Goal: Task Accomplishment & Management: Complete application form

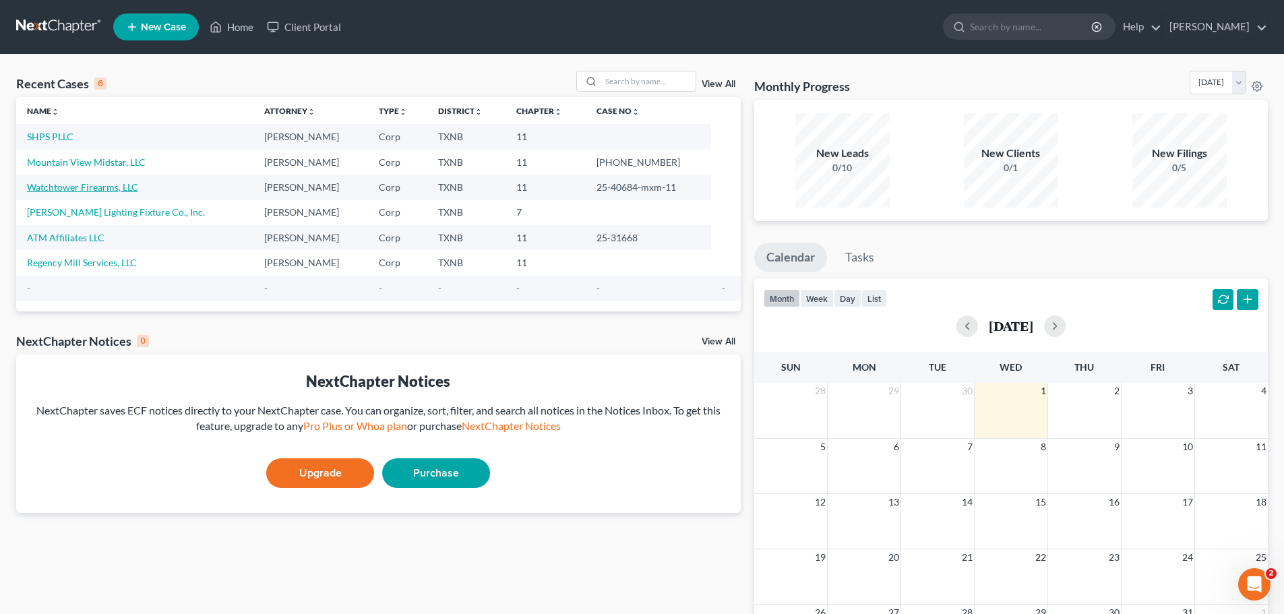
click at [90, 184] on link "Watchtower Firearms, LLC" at bounding box center [82, 186] width 111 height 11
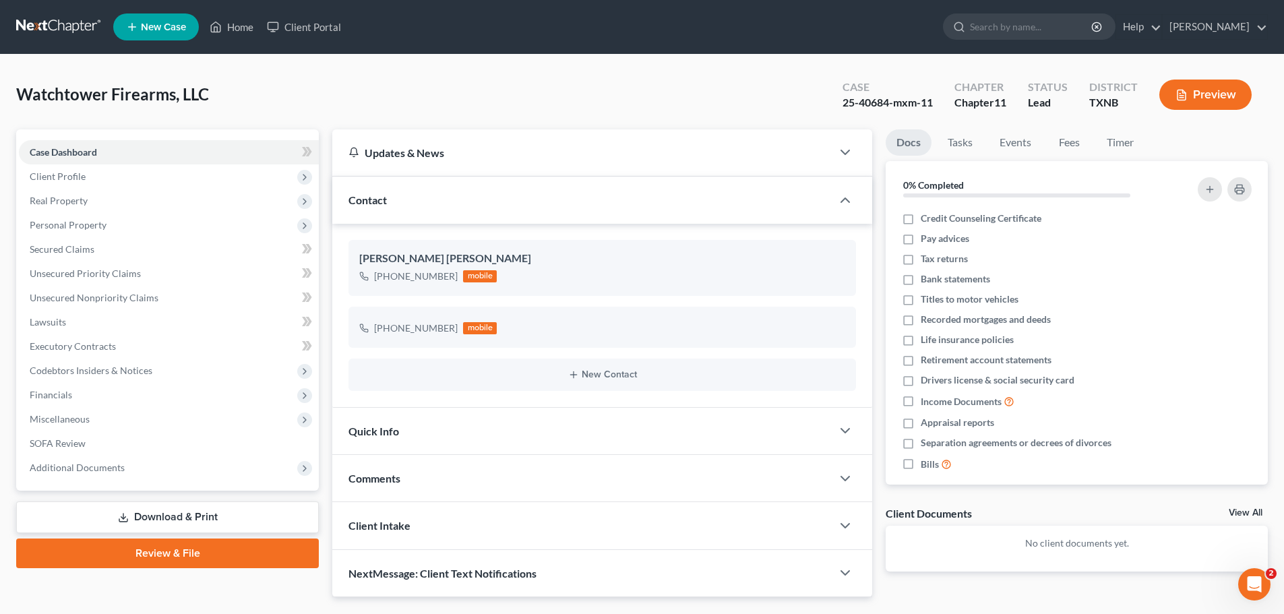
scroll to position [34, 0]
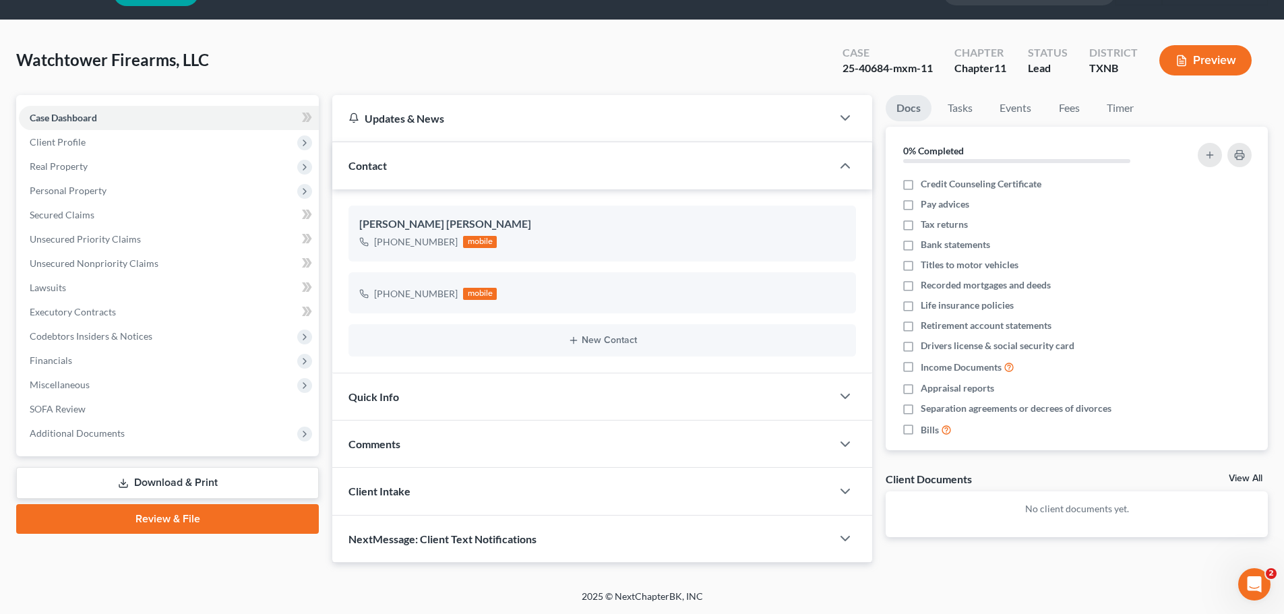
click at [182, 520] on link "Review & File" at bounding box center [167, 519] width 303 height 30
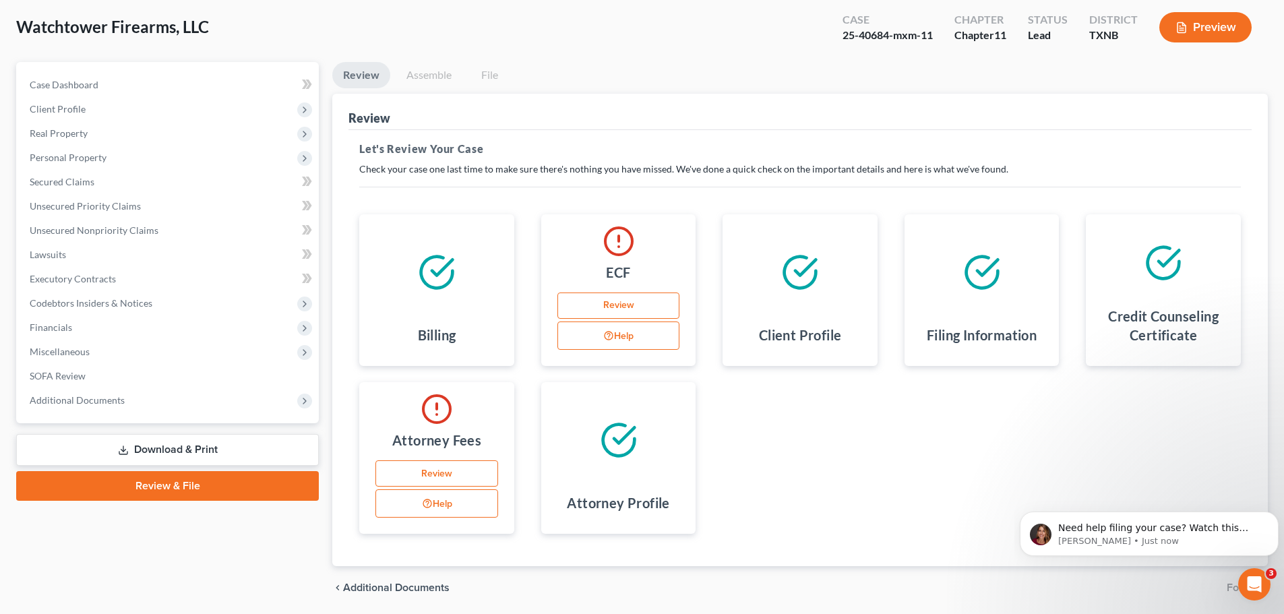
scroll to position [114, 0]
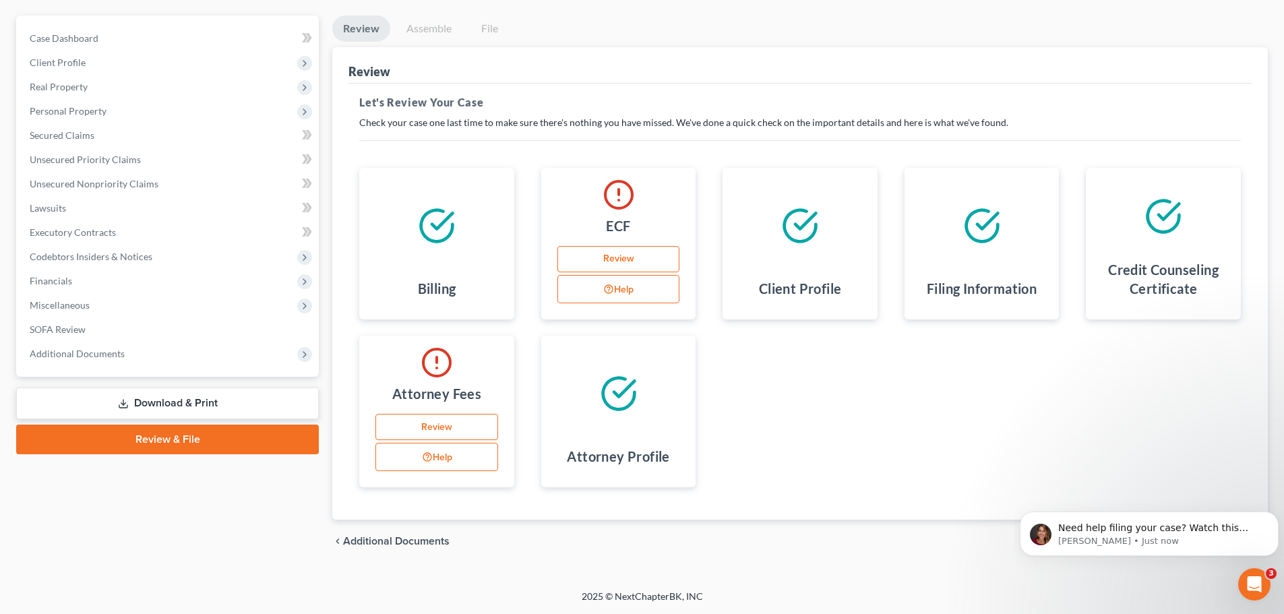
click at [150, 401] on link "Download & Print" at bounding box center [167, 404] width 303 height 32
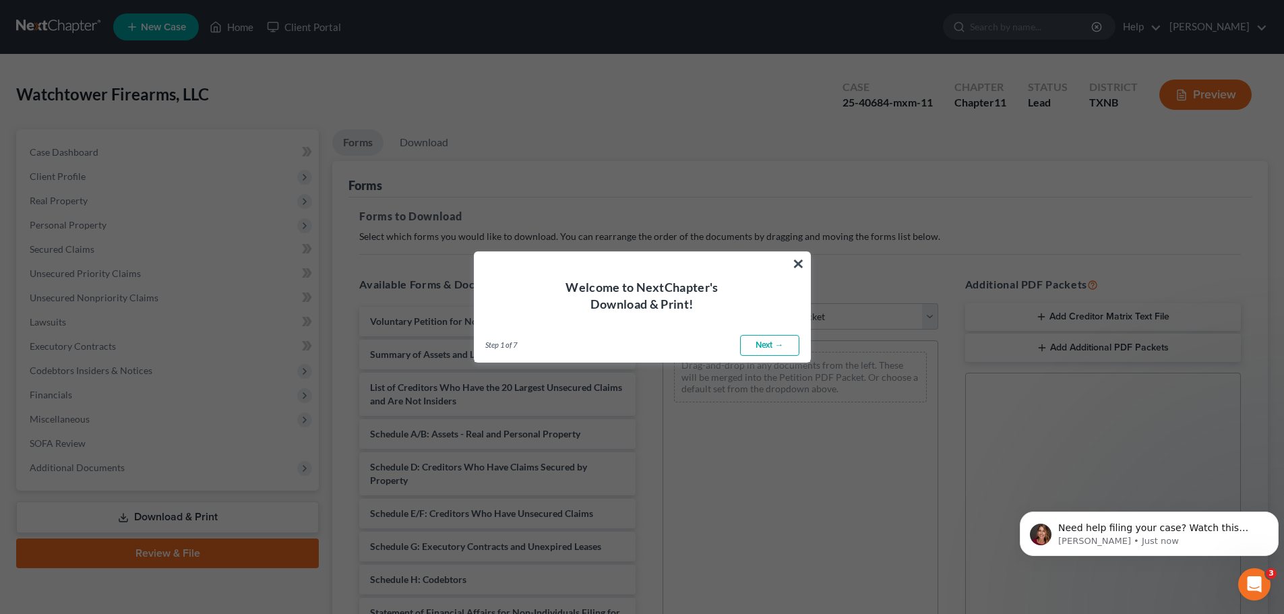
click at [754, 343] on link "Next →" at bounding box center [769, 346] width 59 height 22
select select "0"
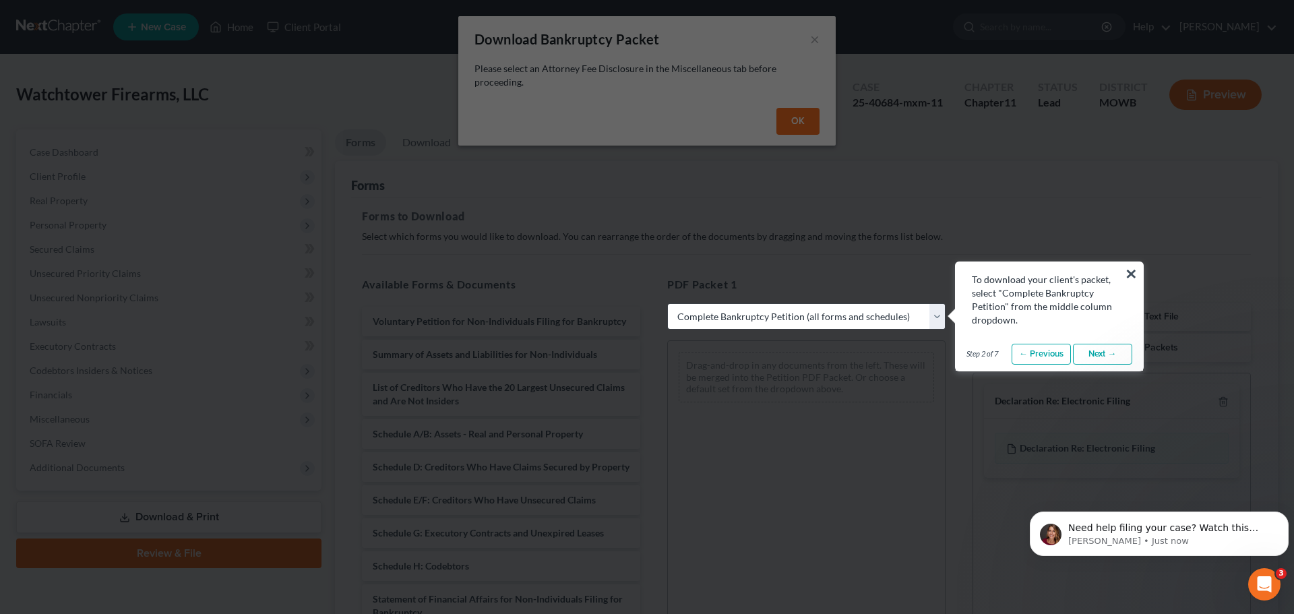
click at [1101, 348] on link "Next →" at bounding box center [1102, 355] width 59 height 22
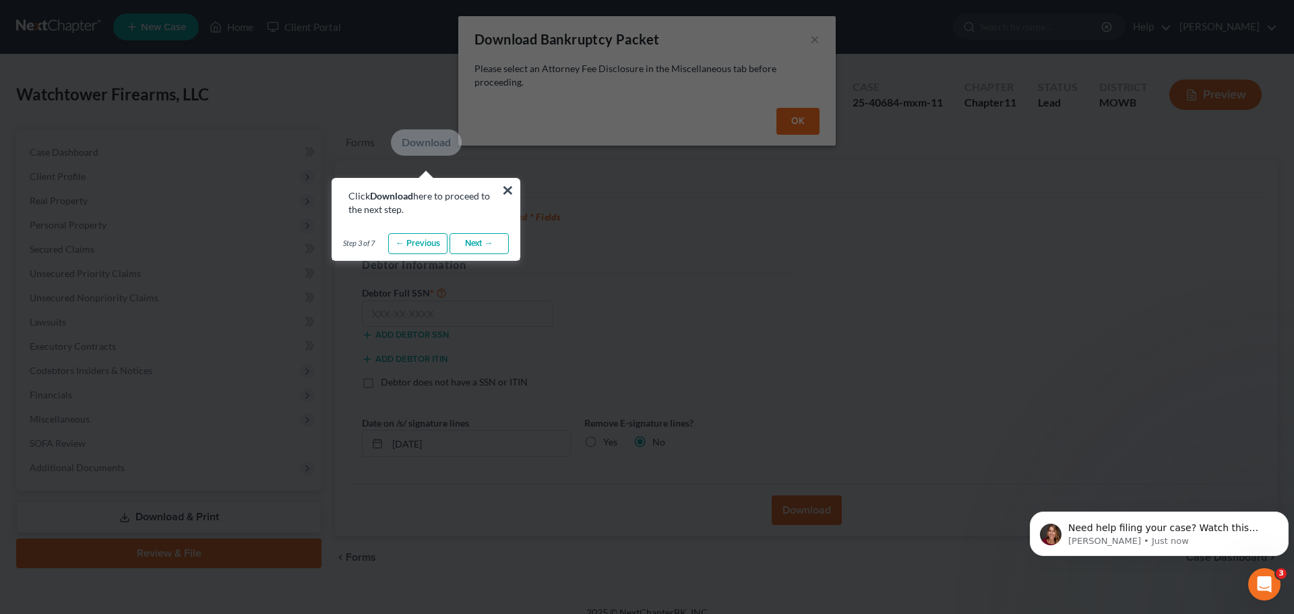
click at [464, 240] on link "Next →" at bounding box center [479, 244] width 59 height 22
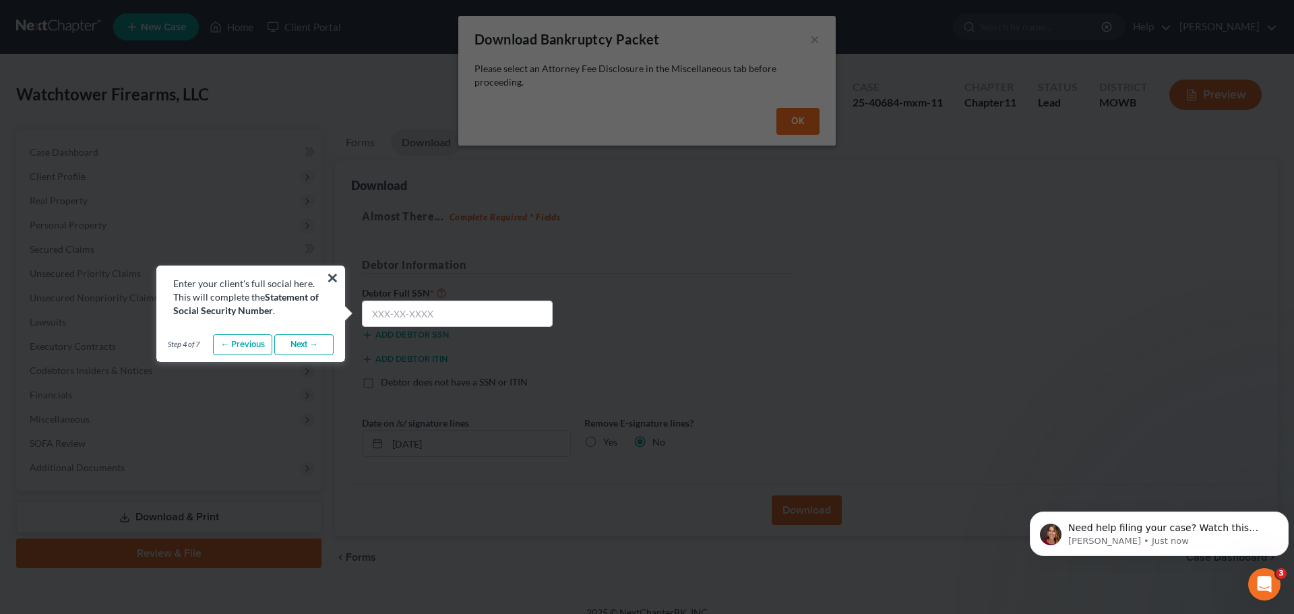
click at [327, 346] on link "Next →" at bounding box center [303, 345] width 59 height 22
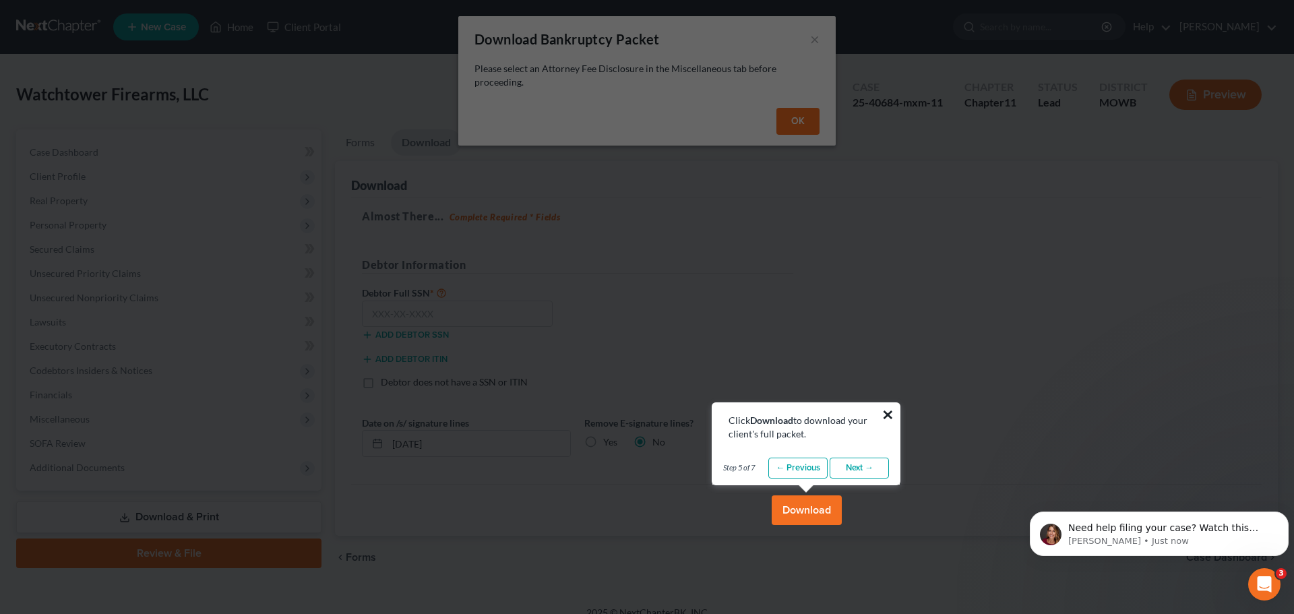
click at [886, 410] on button "×" at bounding box center [888, 415] width 13 height 22
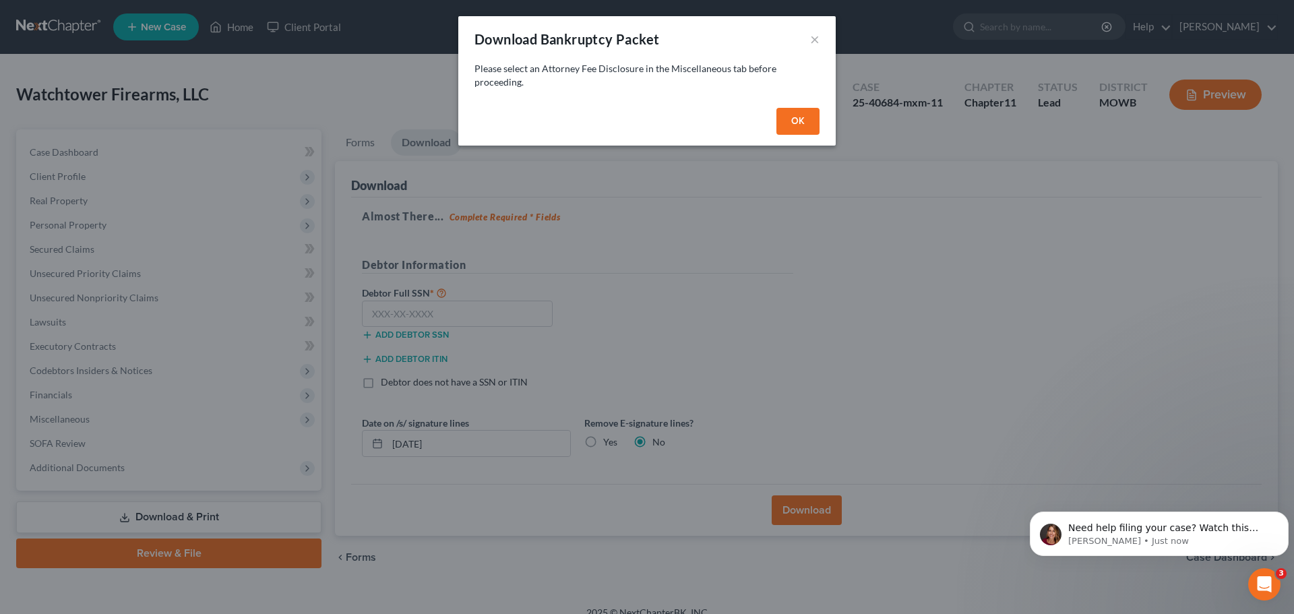
click at [802, 121] on button "OK" at bounding box center [797, 121] width 43 height 27
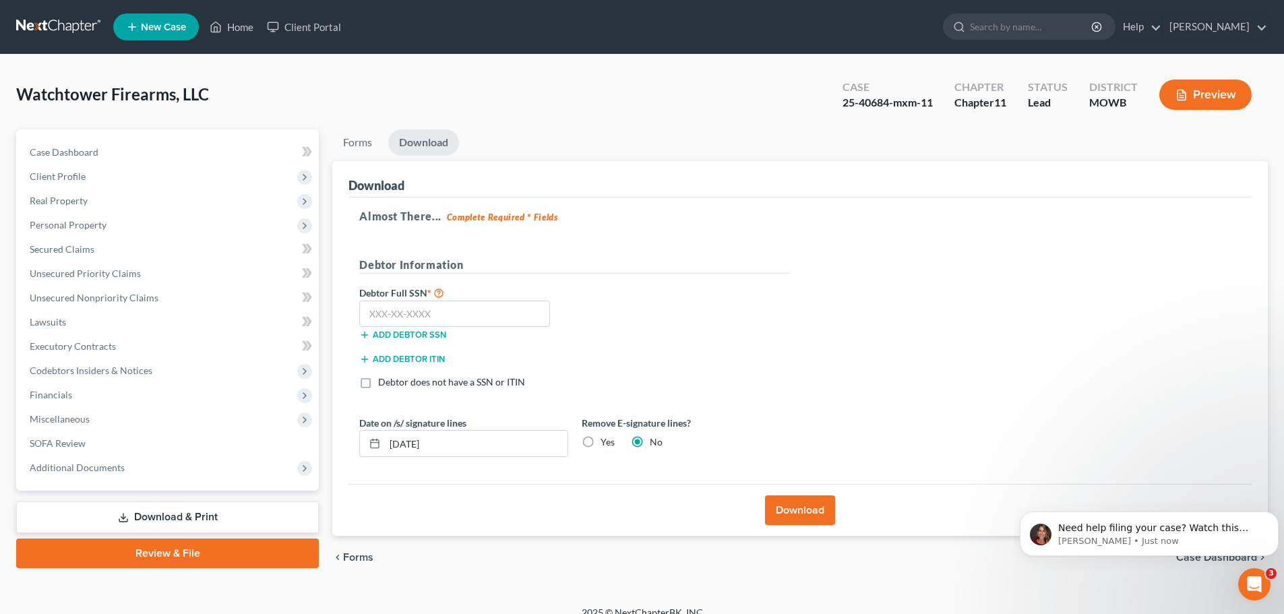
scroll to position [16, 0]
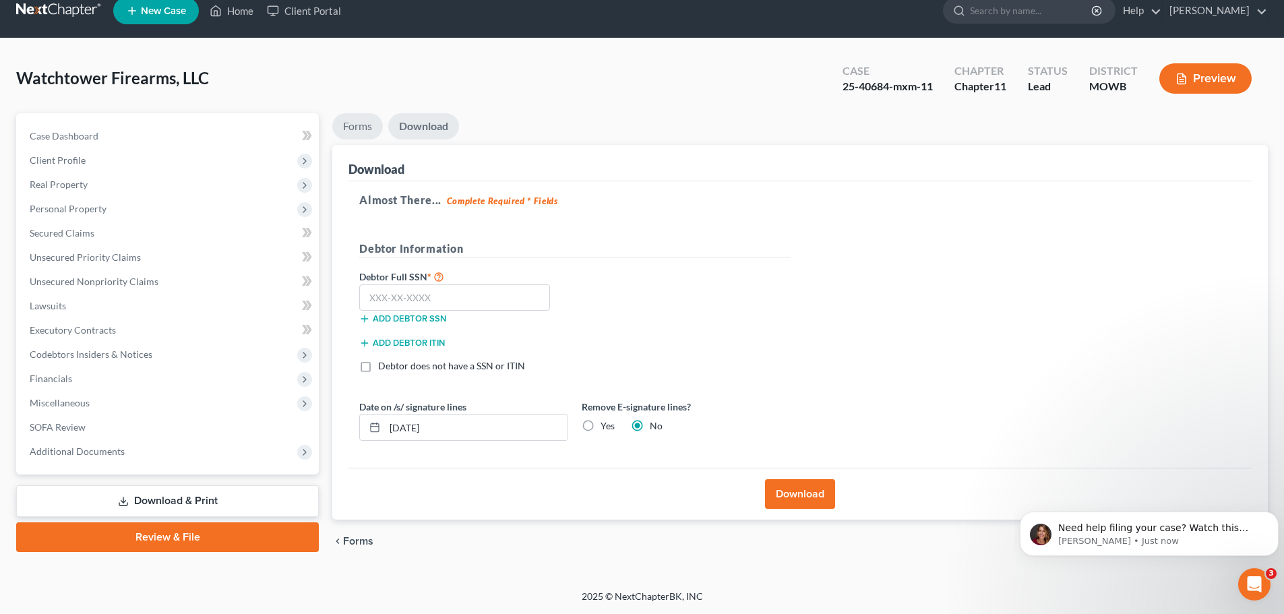
click at [355, 124] on link "Forms" at bounding box center [357, 126] width 51 height 26
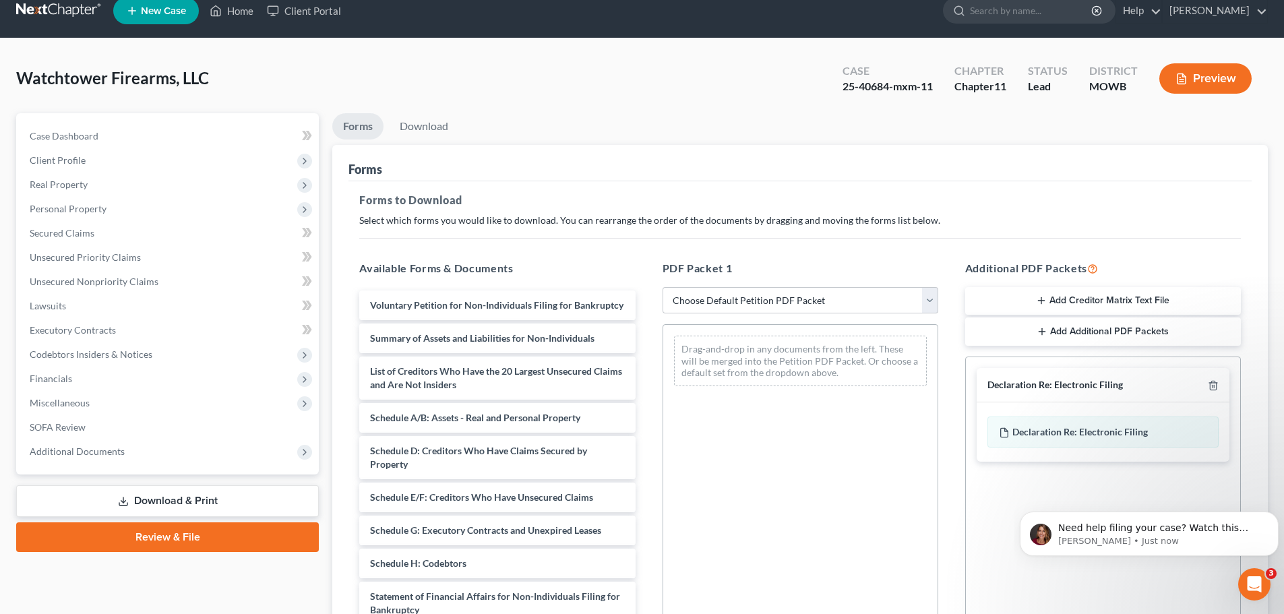
scroll to position [84, 0]
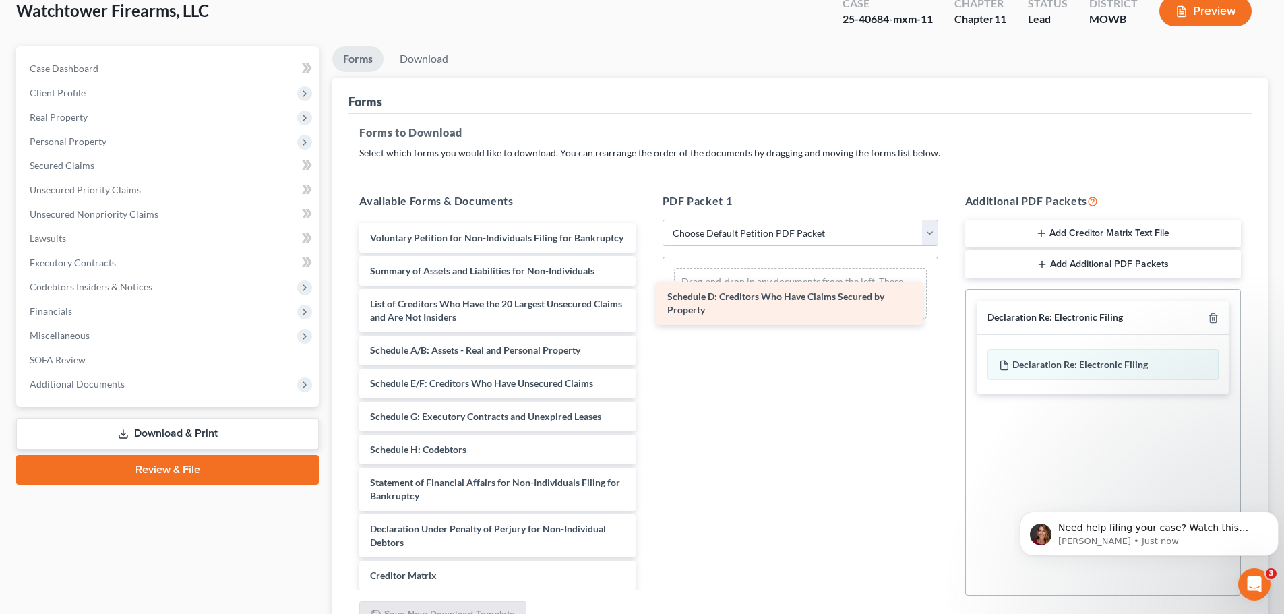
drag, startPoint x: 468, startPoint y: 405, endPoint x: 767, endPoint y: 303, distance: 315.4
click at [646, 303] on div "Schedule D: Creditors Who Have Claims Secured by Property Voluntary Petition fo…" at bounding box center [496, 456] width 297 height 466
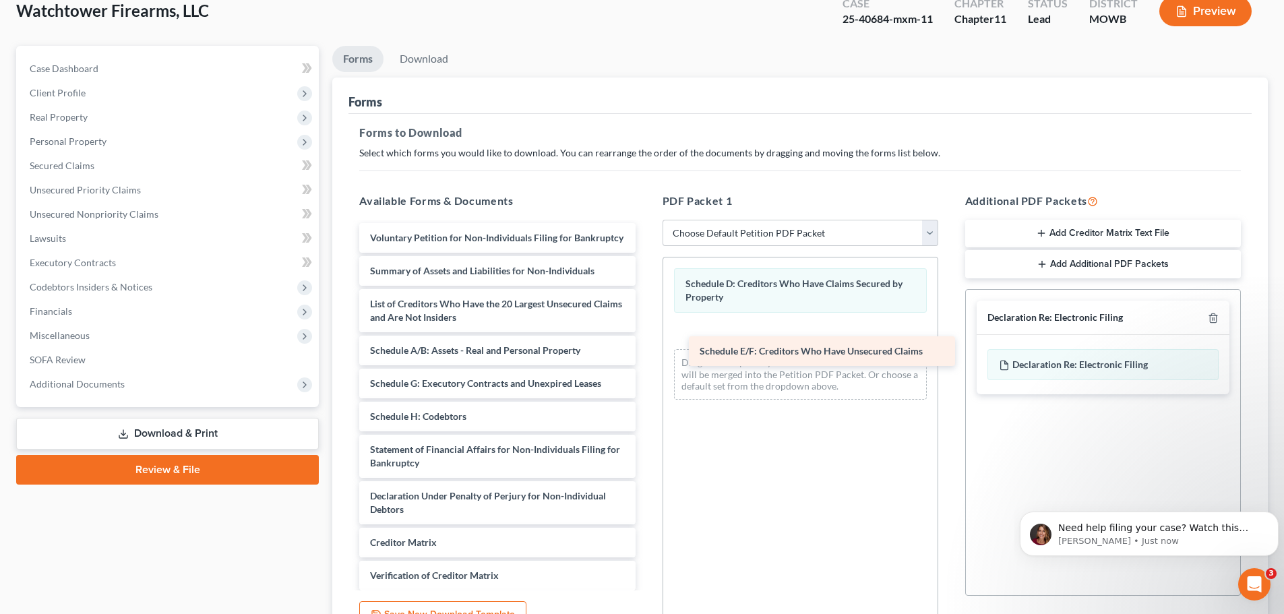
drag, startPoint x: 452, startPoint y: 398, endPoint x: 782, endPoint y: 352, distance: 332.7
click at [646, 352] on div "Schedule E/F: Creditors Who Have Unsecured Claims Voluntary Petition for Non-In…" at bounding box center [496, 439] width 297 height 433
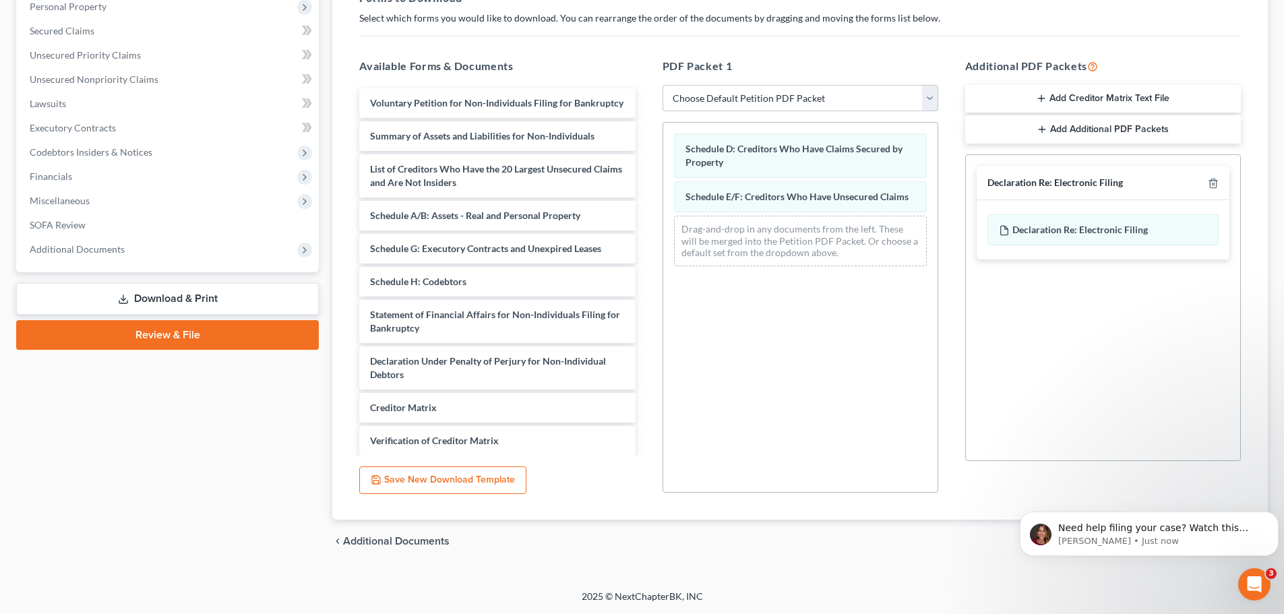
click at [935, 95] on select "Choose Default Petition PDF Packet Complete Bankruptcy Petition (all forms and …" at bounding box center [801, 98] width 276 height 27
click at [663, 85] on select "Choose Default Petition PDF Packet Complete Bankruptcy Petition (all forms and …" at bounding box center [801, 98] width 276 height 27
click at [186, 301] on link "Download & Print" at bounding box center [167, 299] width 303 height 32
click at [1273, 512] on icon "Dismiss notification" at bounding box center [1274, 515] width 7 height 7
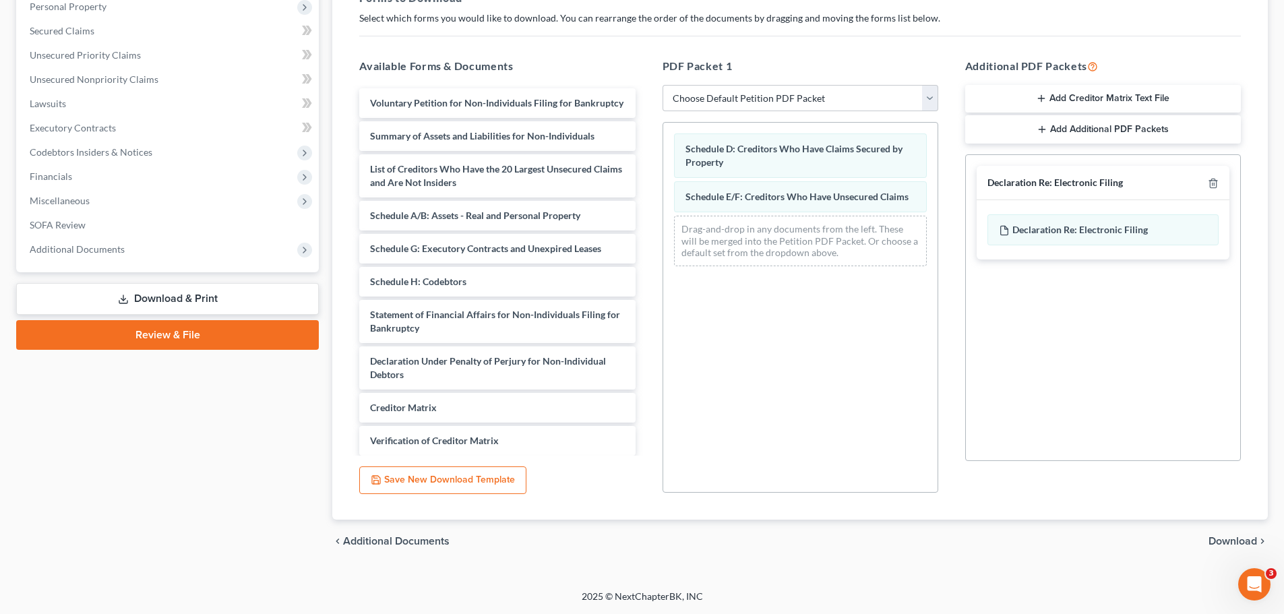
click at [1212, 538] on span "Download" at bounding box center [1232, 541] width 49 height 11
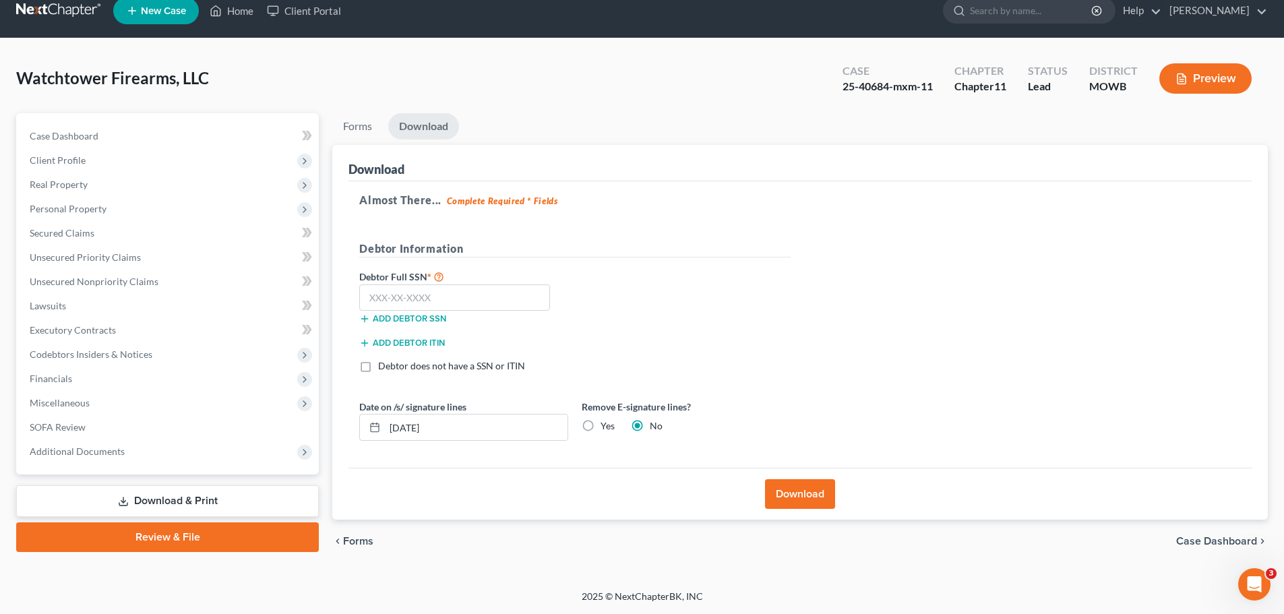
scroll to position [16, 0]
click at [1203, 543] on span "Case Dashboard" at bounding box center [1216, 541] width 81 height 11
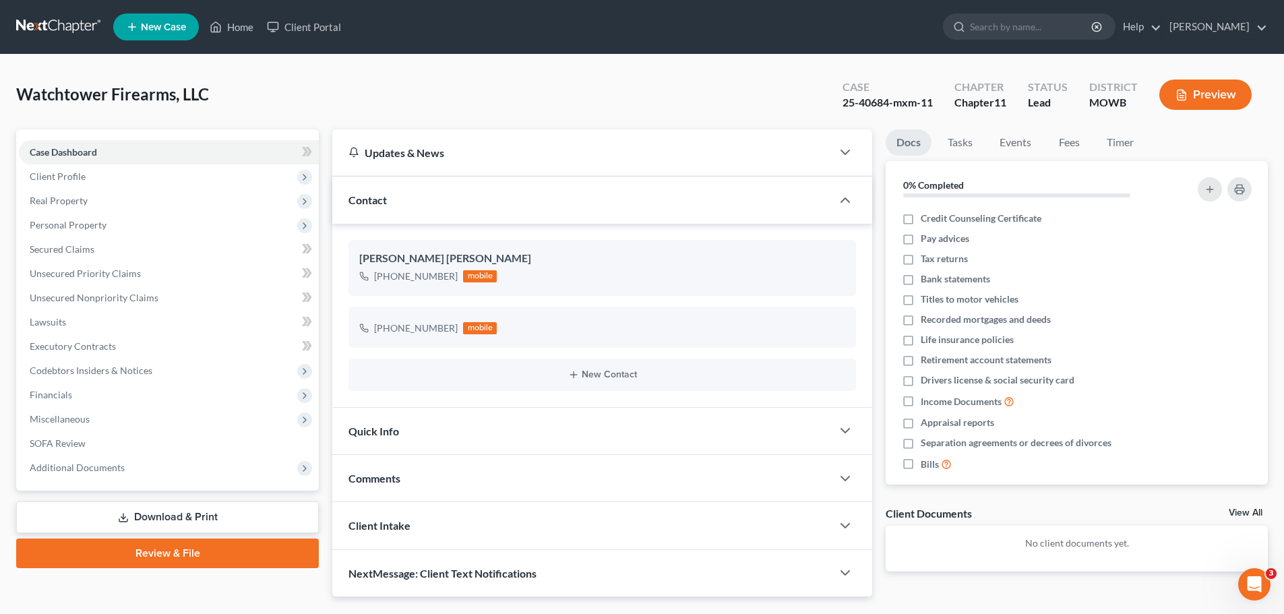
click at [173, 552] on link "Review & File" at bounding box center [167, 554] width 303 height 30
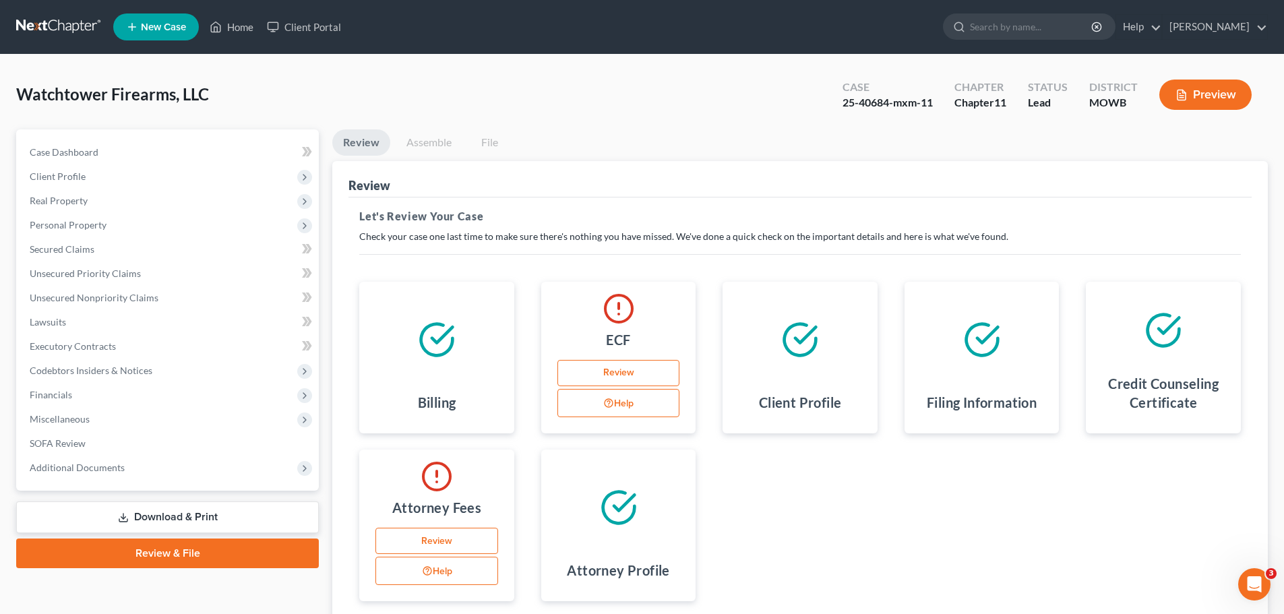
click at [181, 528] on link "Download & Print" at bounding box center [167, 517] width 303 height 32
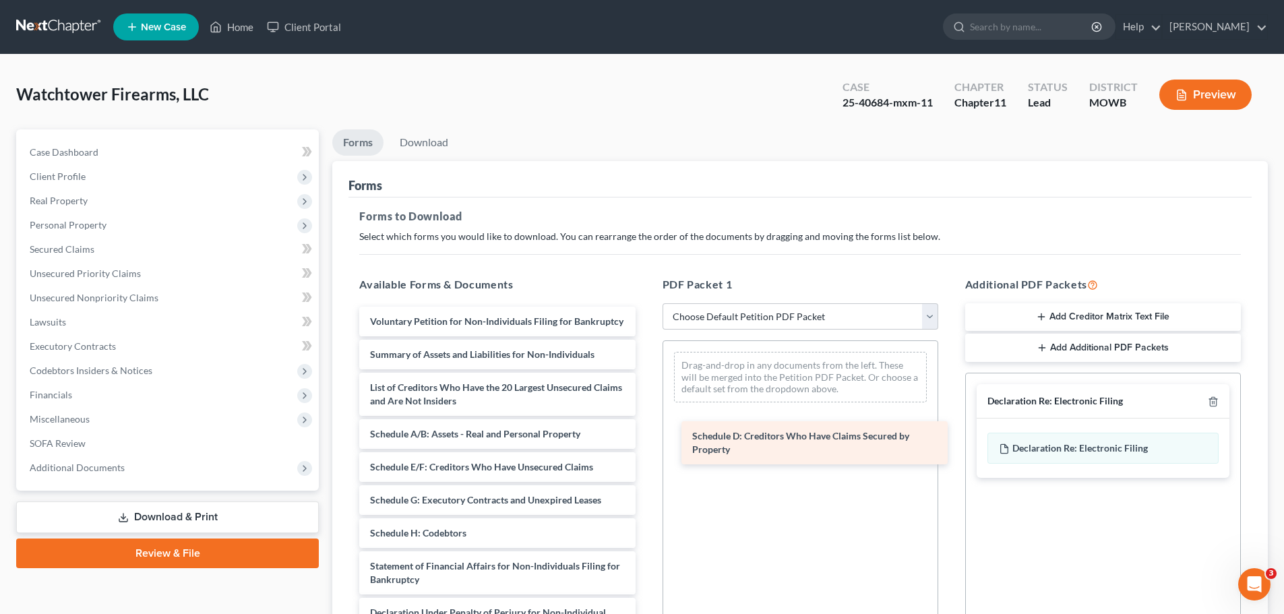
drag, startPoint x: 454, startPoint y: 480, endPoint x: 776, endPoint y: 435, distance: 325.2
click at [646, 435] on div "Schedule D: Creditors Who Have Claims Secured by Property Voluntary Petition fo…" at bounding box center [496, 540] width 297 height 466
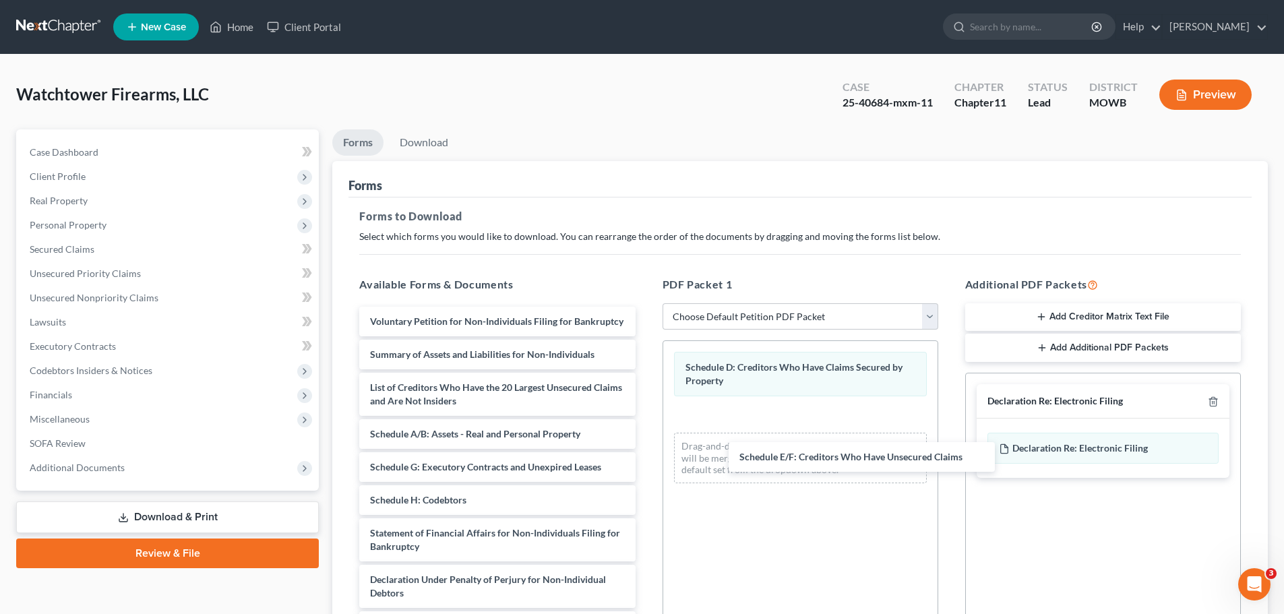
drag, startPoint x: 455, startPoint y: 485, endPoint x: 811, endPoint y: 460, distance: 356.7
click at [646, 460] on div "Schedule E/F: Creditors Who Have Unsecured Claims Voluntary Petition for Non-In…" at bounding box center [496, 523] width 297 height 433
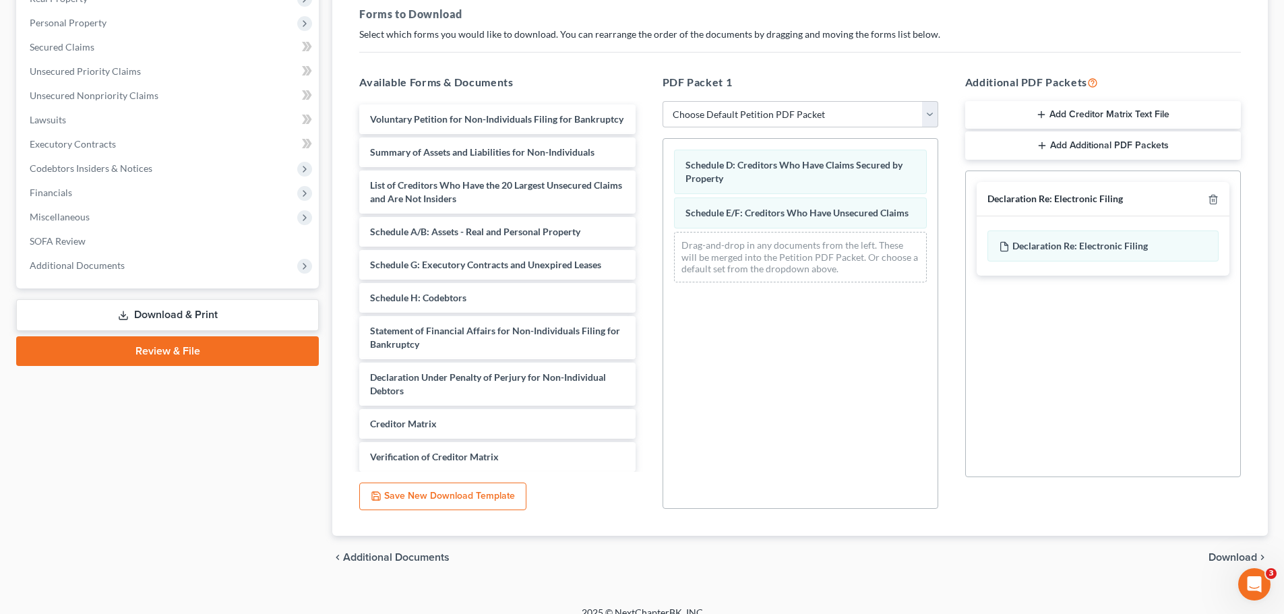
scroll to position [218, 0]
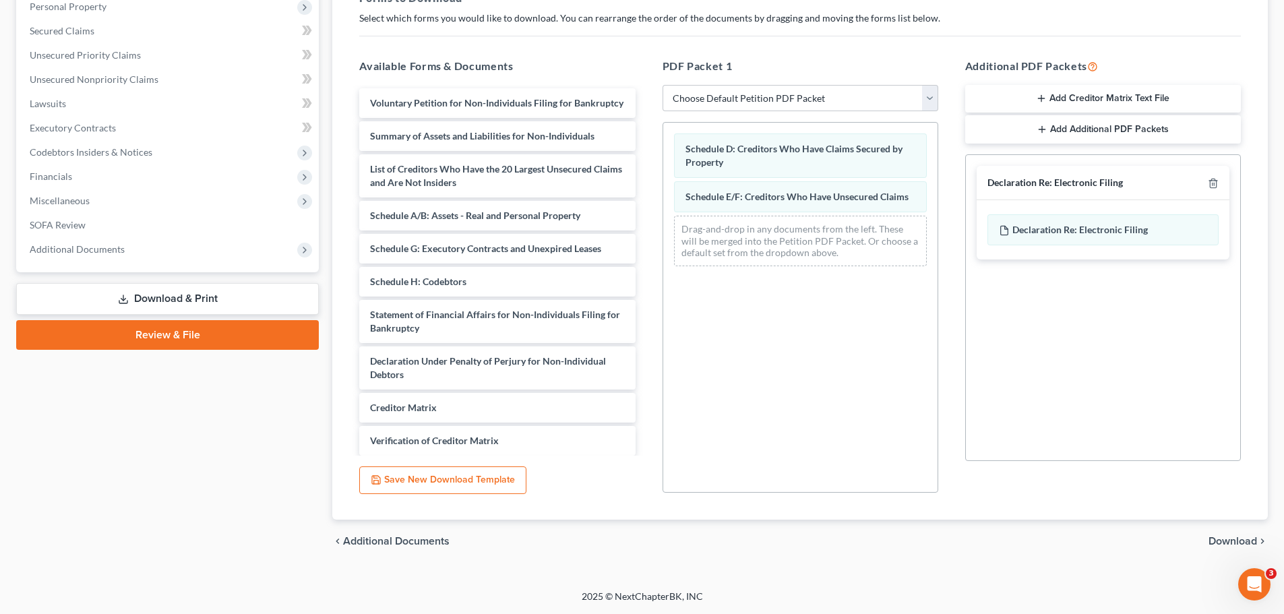
click at [1229, 541] on span "Download" at bounding box center [1232, 541] width 49 height 11
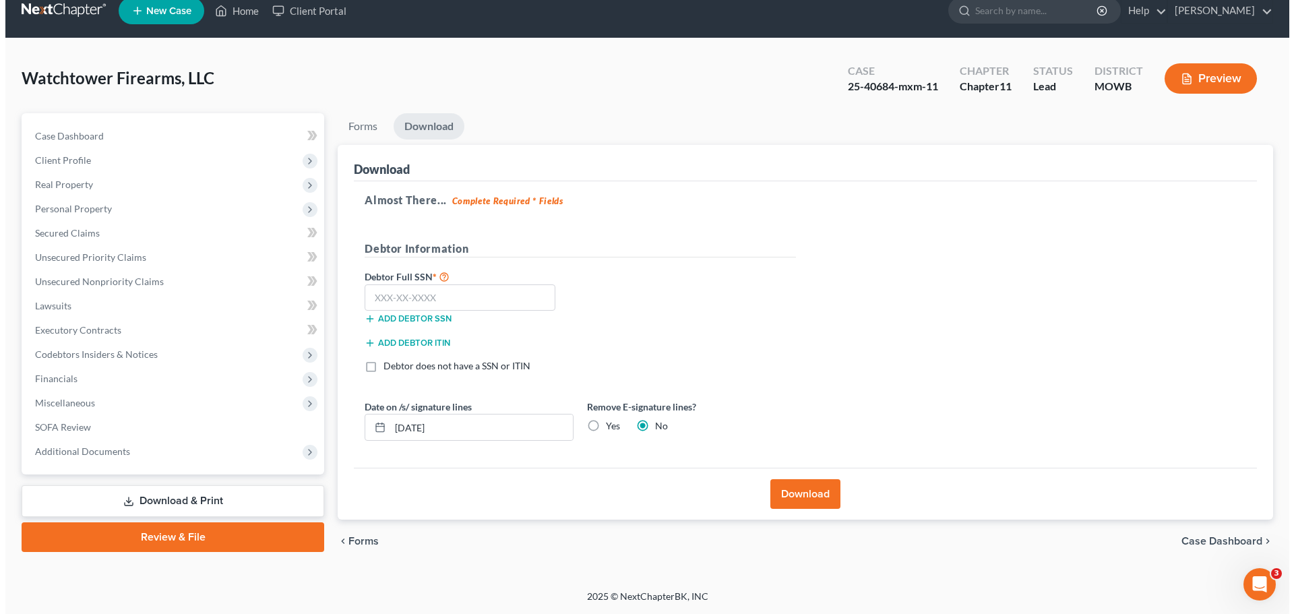
scroll to position [16, 0]
click at [443, 127] on link "Download" at bounding box center [423, 126] width 71 height 26
click at [211, 501] on link "Download & Print" at bounding box center [167, 501] width 303 height 32
click at [799, 496] on button "Download" at bounding box center [800, 494] width 70 height 30
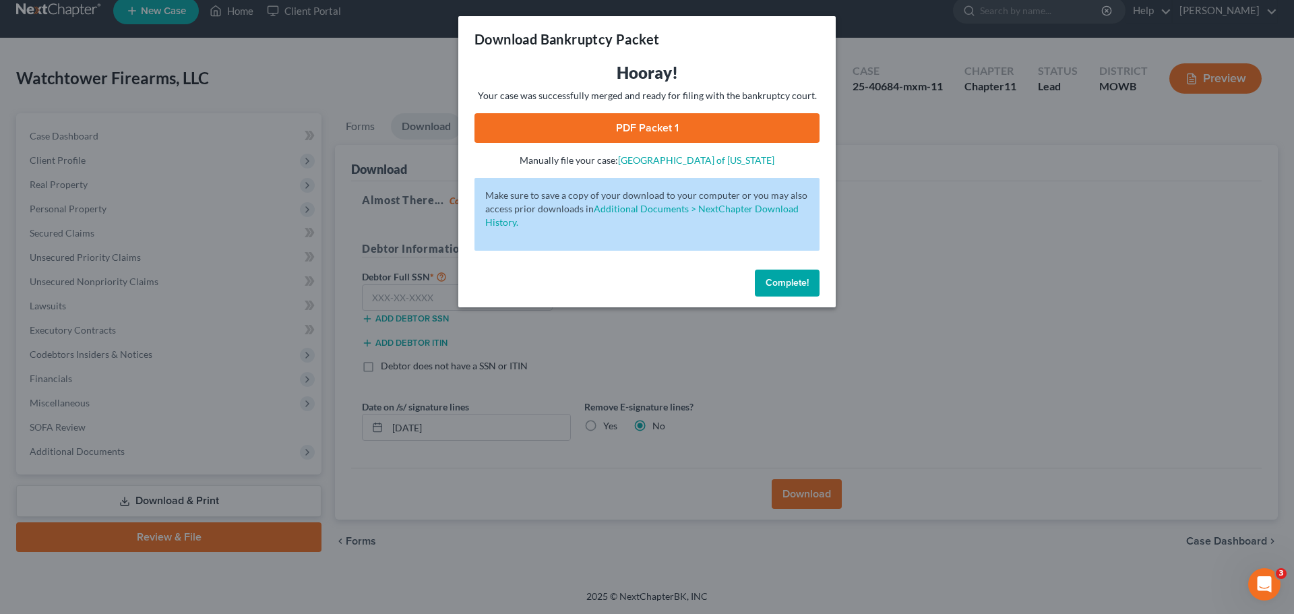
click at [638, 126] on link "PDF Packet 1" at bounding box center [646, 128] width 345 height 30
